Goal: Download file/media

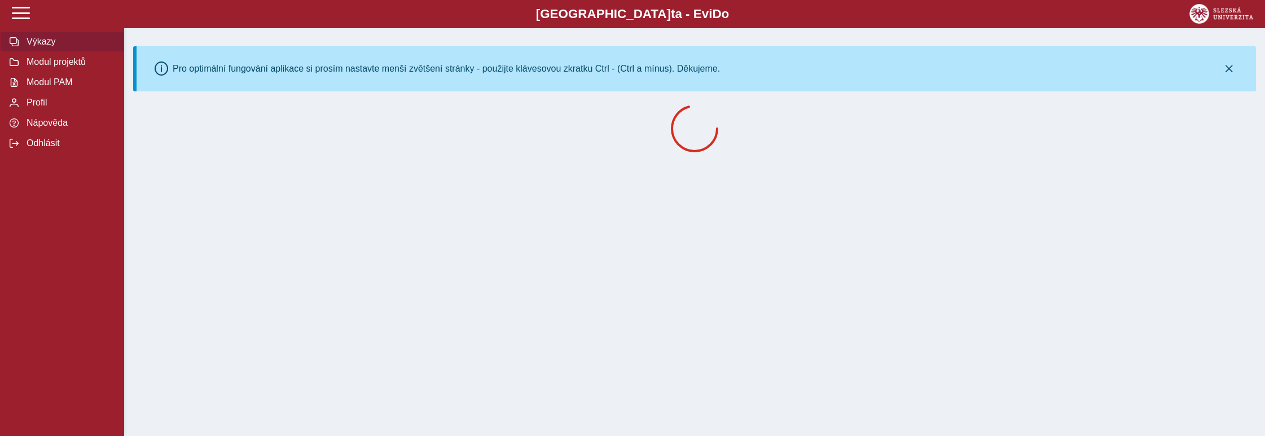
click at [56, 87] on span "Modul PAM" at bounding box center [68, 82] width 91 height 10
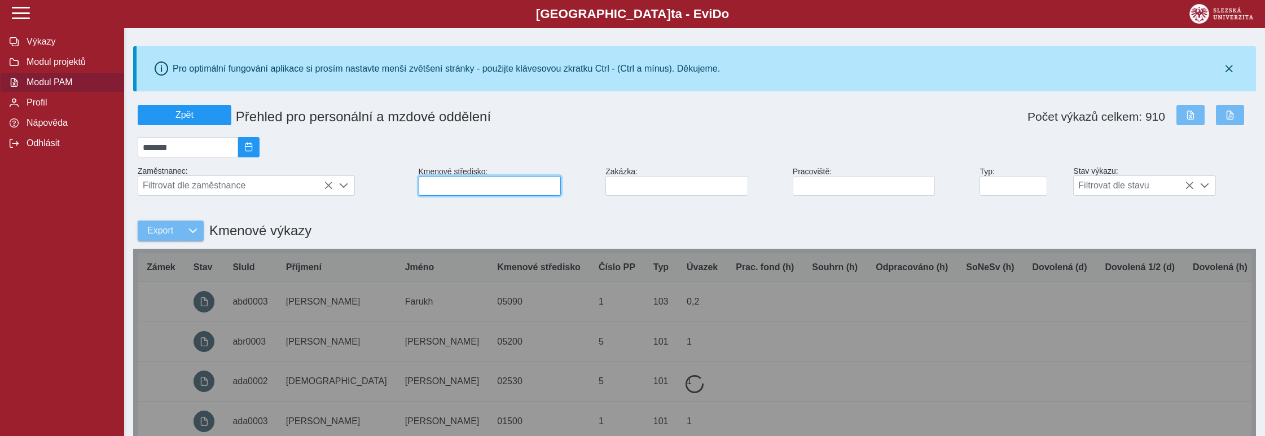
click at [447, 194] on input at bounding box center [490, 186] width 143 height 20
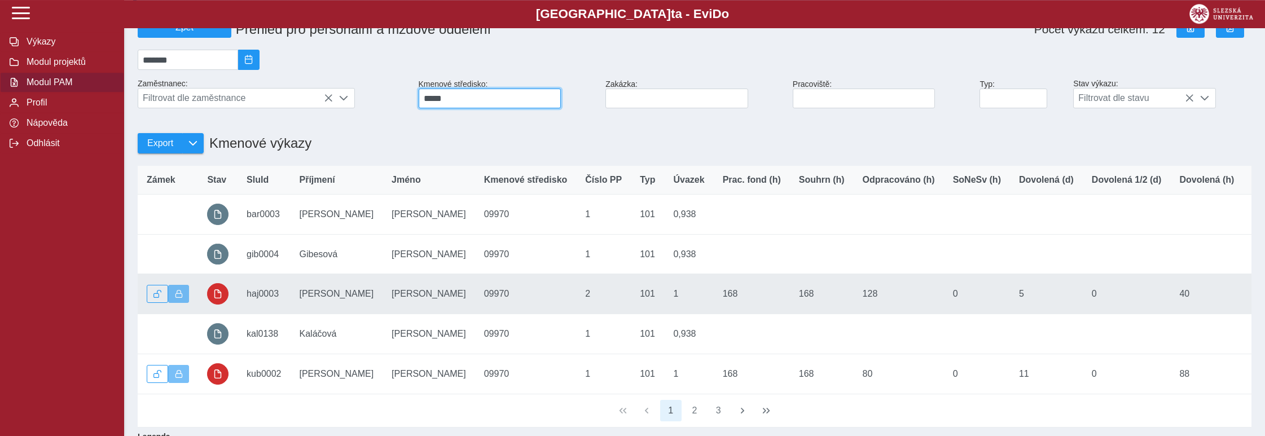
scroll to position [176, 0]
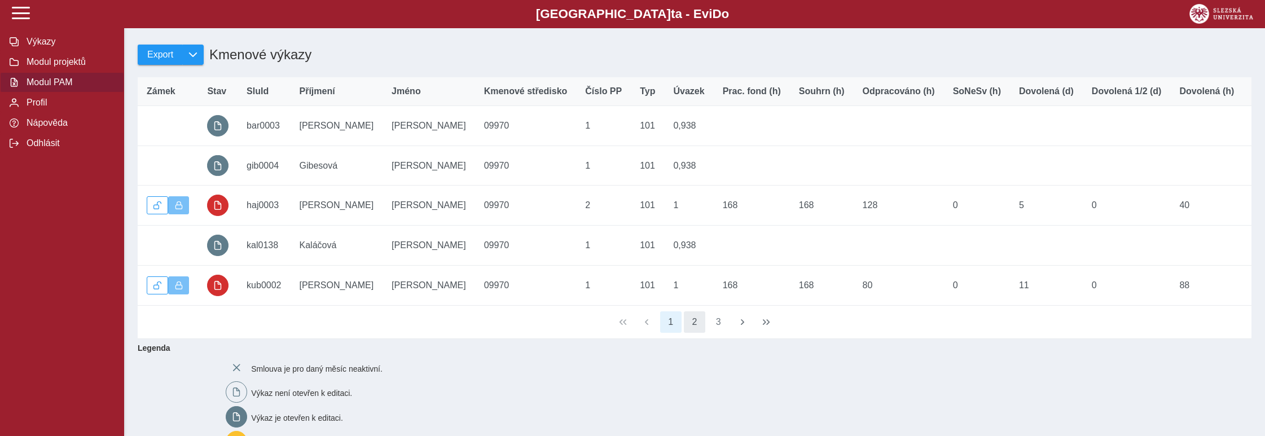
type input "*****"
click at [692, 328] on button "2" at bounding box center [694, 321] width 21 height 21
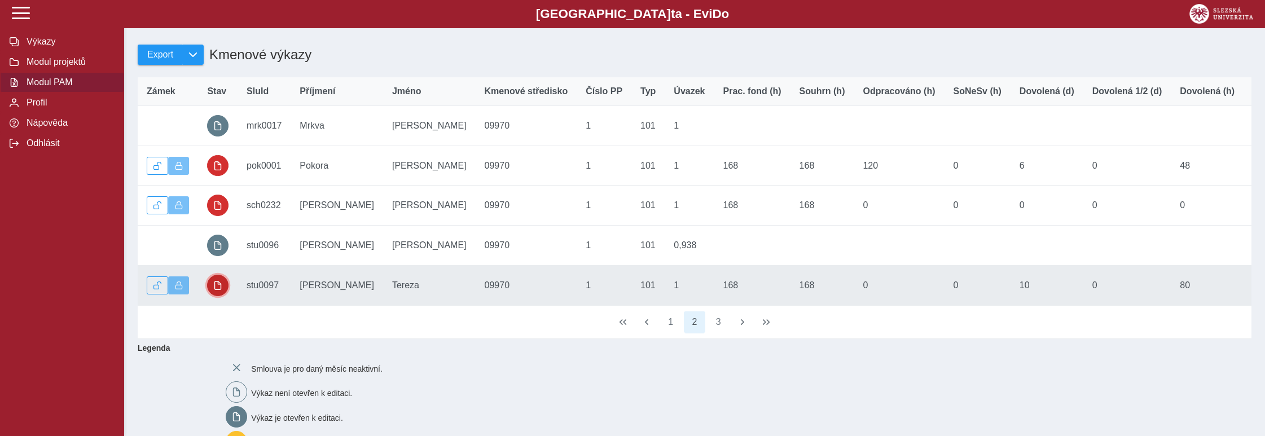
click at [217, 290] on span "button" at bounding box center [217, 285] width 9 height 9
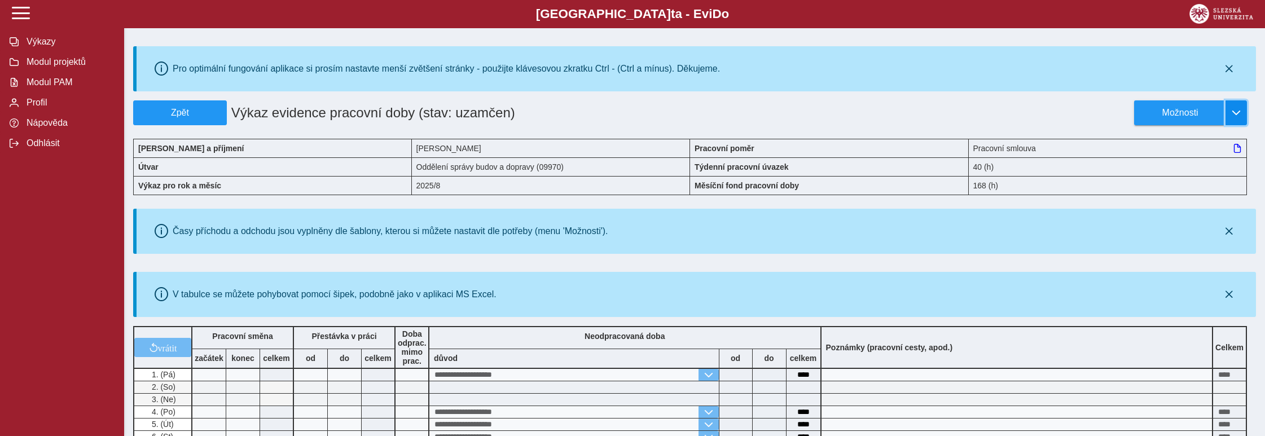
click at [1235, 112] on span "button" at bounding box center [1236, 112] width 9 height 9
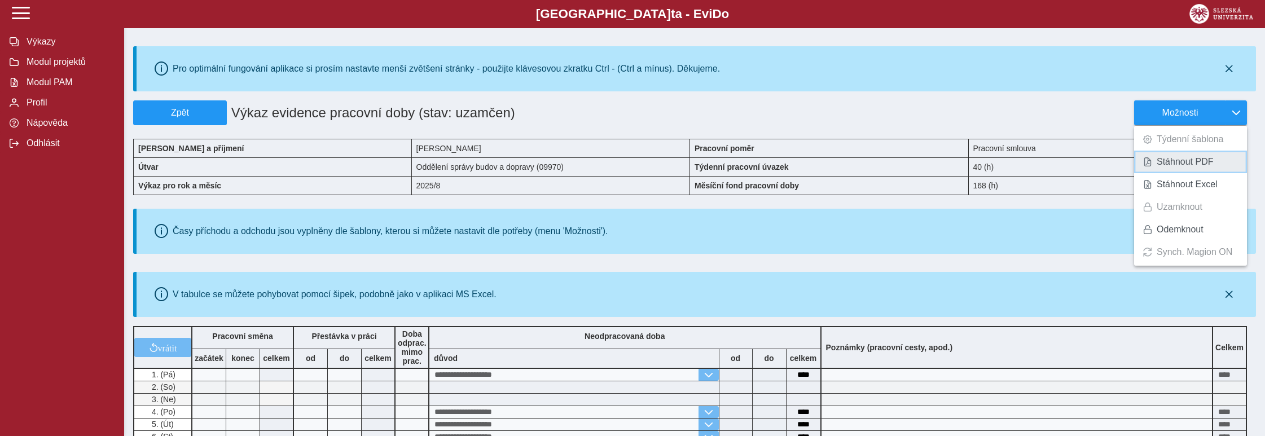
click at [1191, 161] on span "Stáhnout PDF" at bounding box center [1185, 161] width 57 height 9
